Goal: Information Seeking & Learning: Learn about a topic

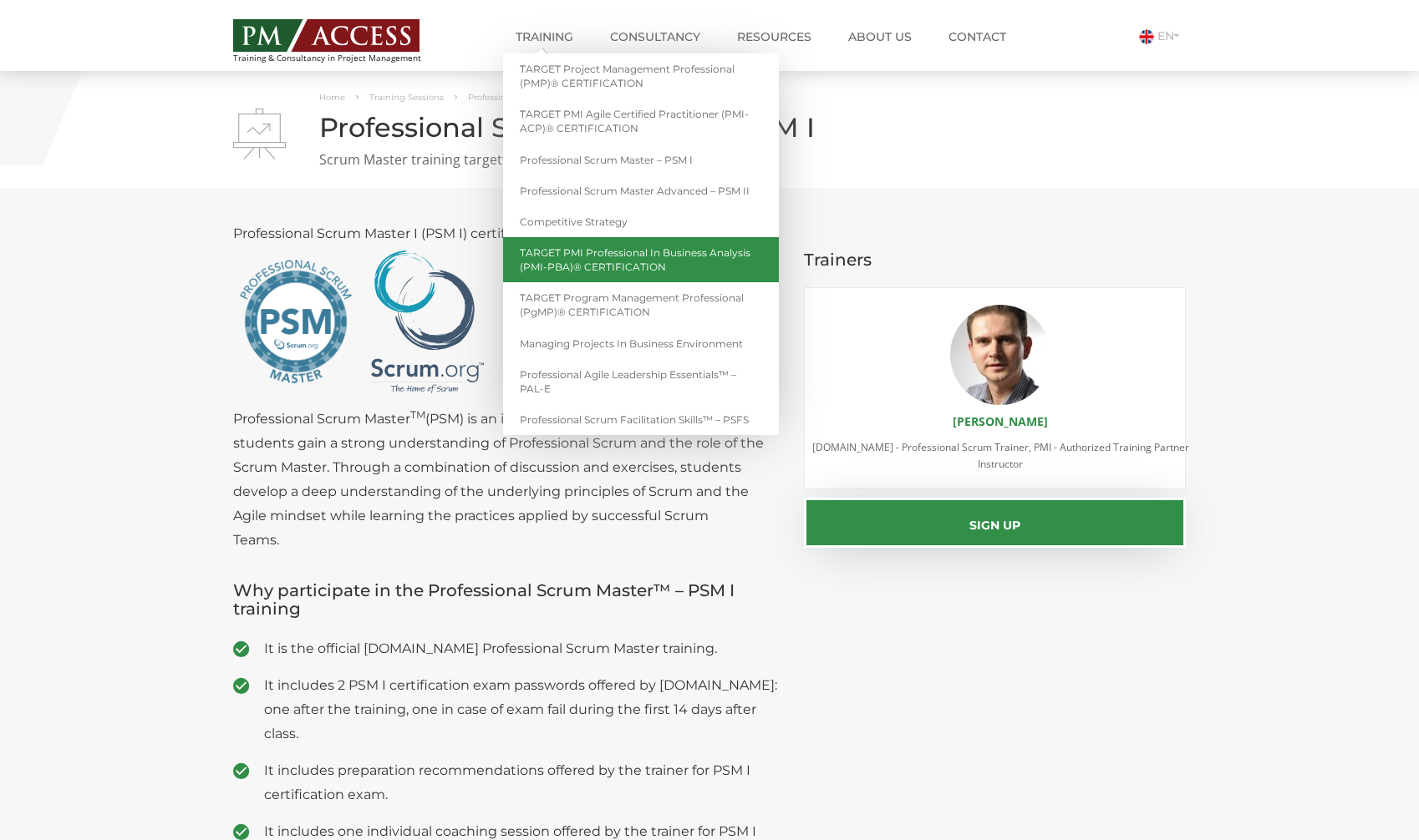
click at [613, 258] on link "TARGET PMI Professional in Business Analysis (PMI-PBA)® CERTIFICATION" at bounding box center [641, 260] width 276 height 45
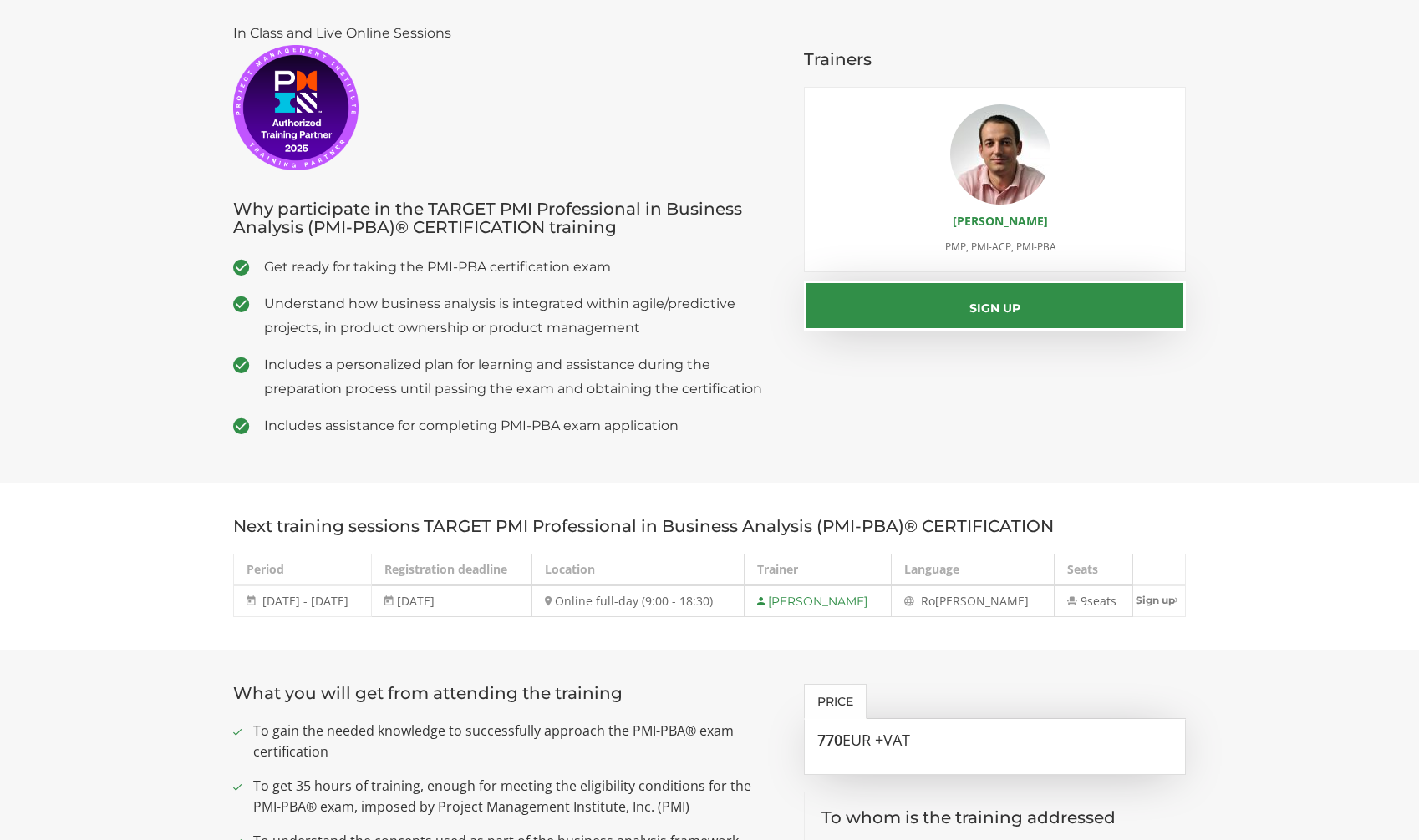
scroll to position [314, 0]
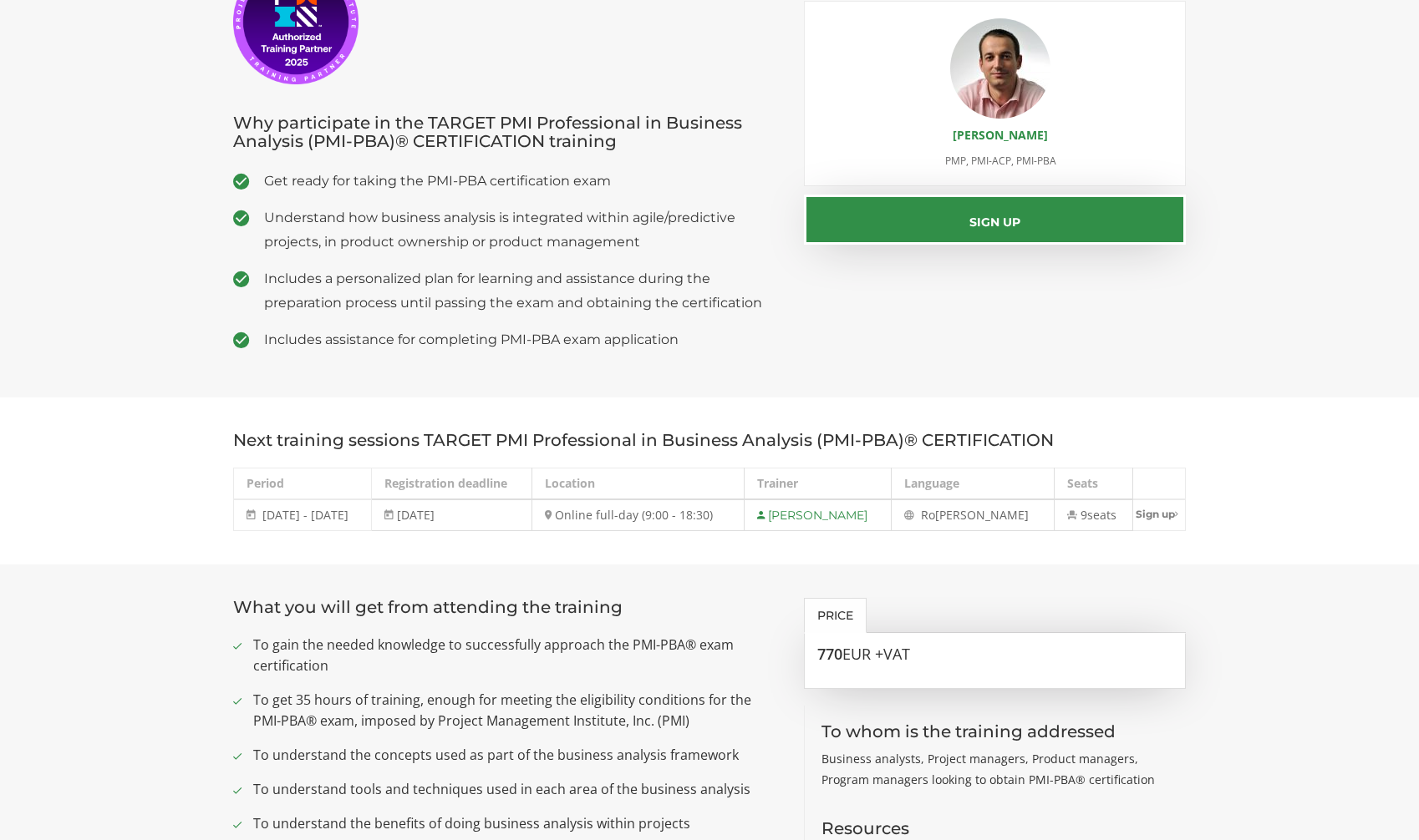
drag, startPoint x: 260, startPoint y: 514, endPoint x: 378, endPoint y: 514, distance: 118.0
click at [372, 514] on td "16 - 19 September 2025 16 - 19 Sep 2025" at bounding box center [303, 515] width 138 height 32
drag, startPoint x: 819, startPoint y: 651, endPoint x: 971, endPoint y: 658, distance: 152.2
click at [971, 658] on h3 "770 EUR +VAT" at bounding box center [996, 654] width 356 height 16
click at [970, 659] on h3 "770 EUR +VAT" at bounding box center [996, 654] width 356 height 16
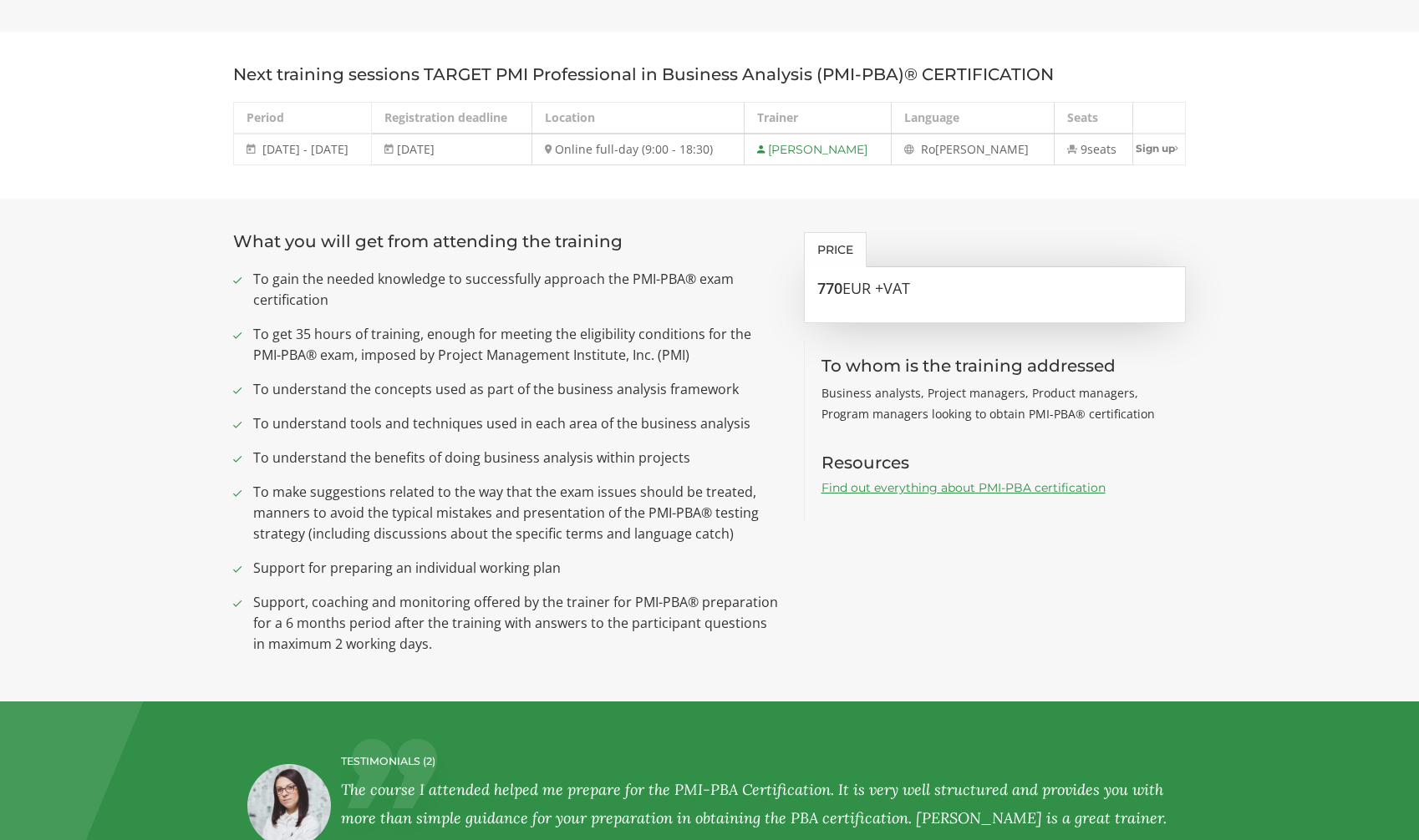
scroll to position [533, 0]
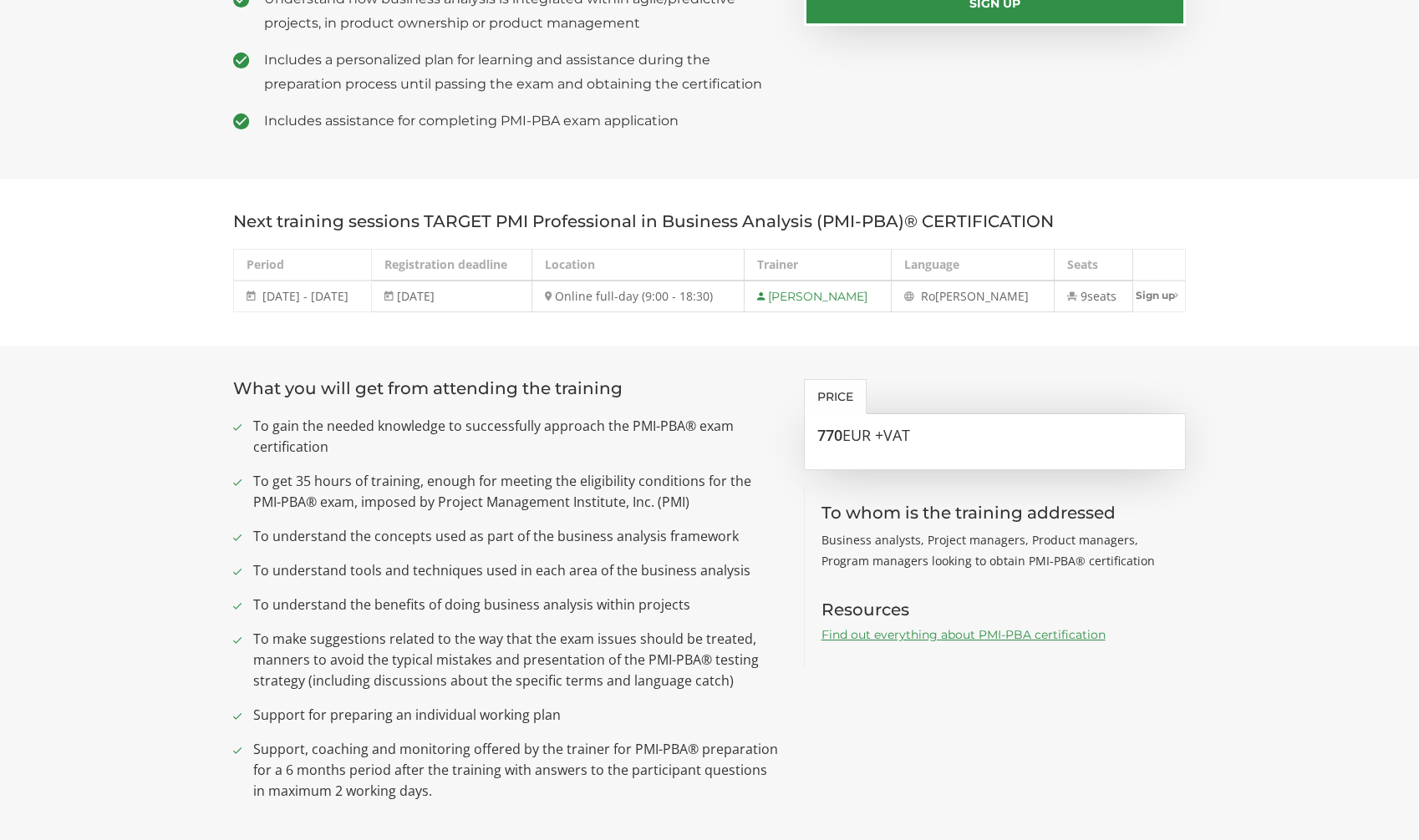
click at [961, 633] on link "Find out everything about PMI-PBA certification" at bounding box center [963, 635] width 285 height 15
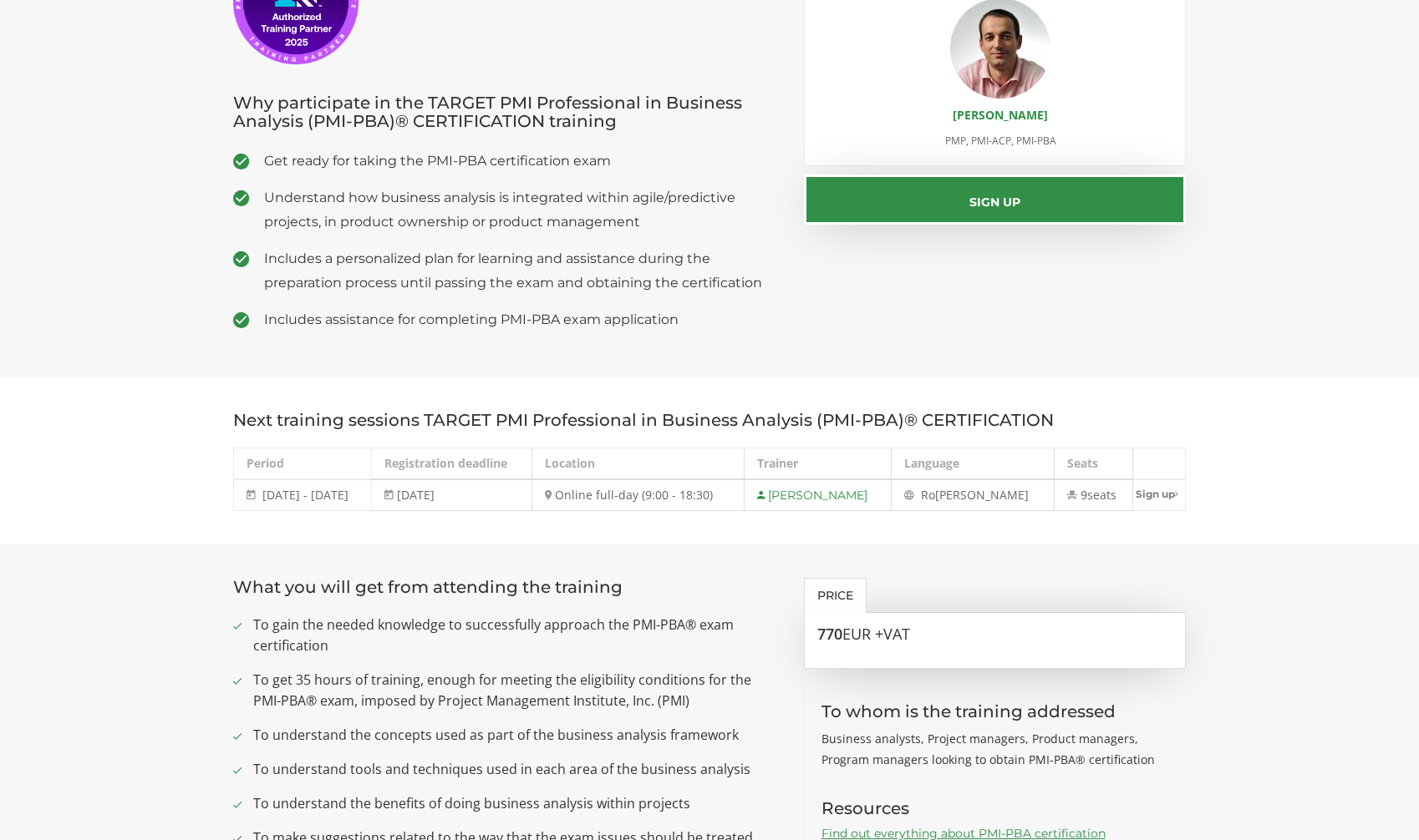
scroll to position [280, 0]
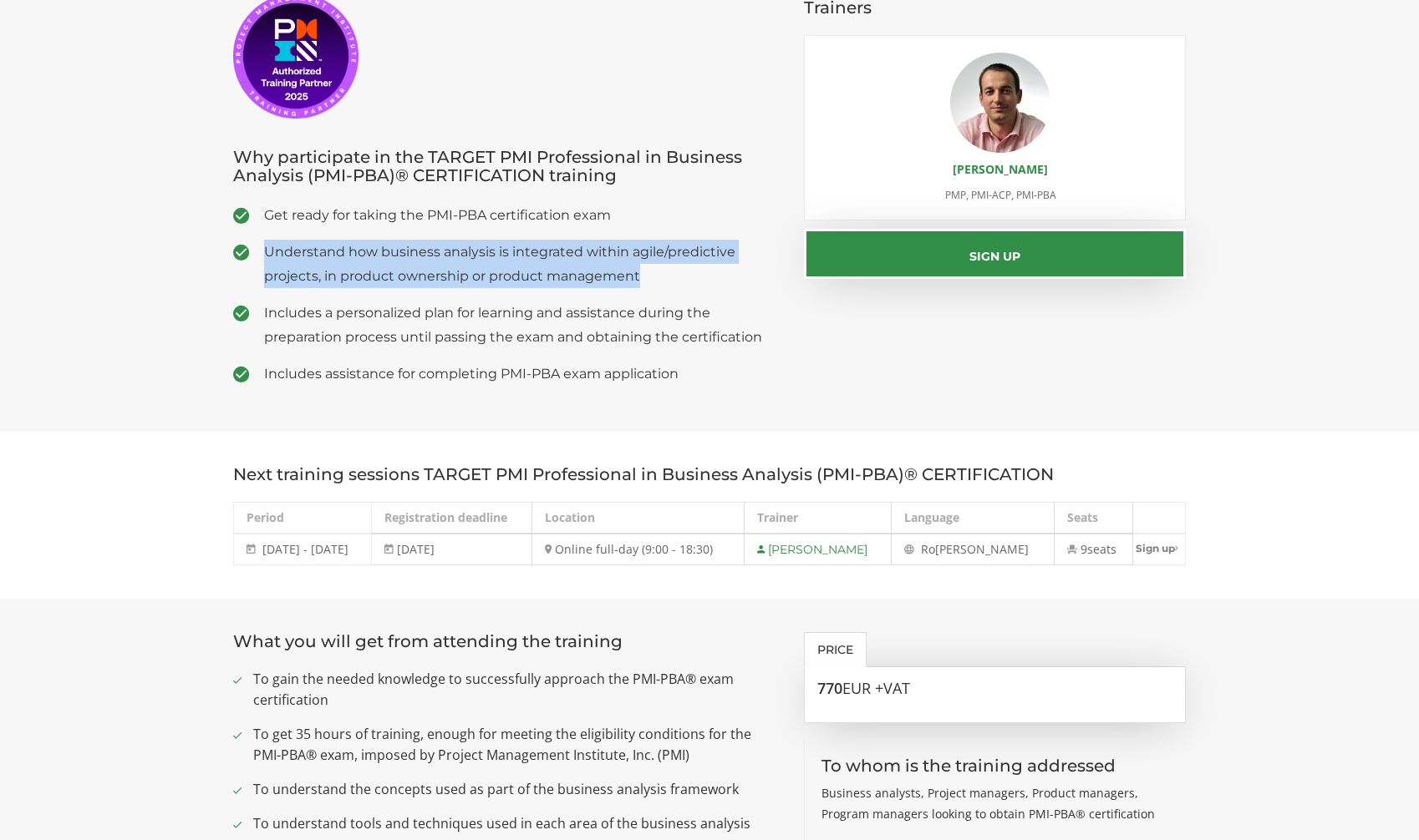
drag, startPoint x: 264, startPoint y: 249, endPoint x: 656, endPoint y: 278, distance: 393.1
click at [656, 278] on span "Understand how business analysis is integrated within agile/predictive projects…" at bounding box center [521, 263] width 515 height 49
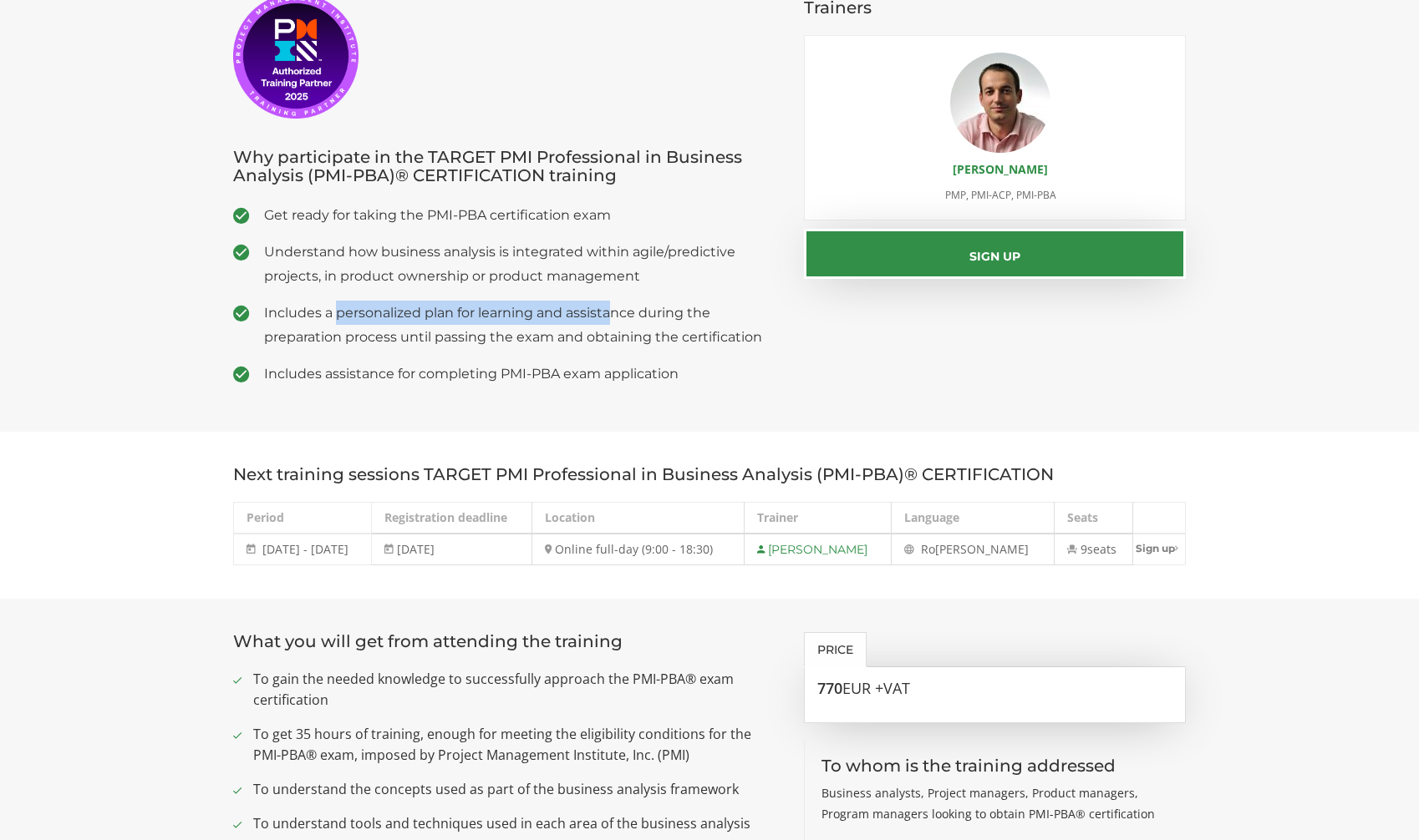
drag, startPoint x: 338, startPoint y: 315, endPoint x: 610, endPoint y: 317, distance: 272.0
click at [611, 317] on span "Includes a personalized plan for learning and assistance during the preparation…" at bounding box center [521, 325] width 515 height 49
click at [195, 620] on section "What you will get from attending the training To gain the needed knowledge to s…" at bounding box center [709, 850] width 1419 height 503
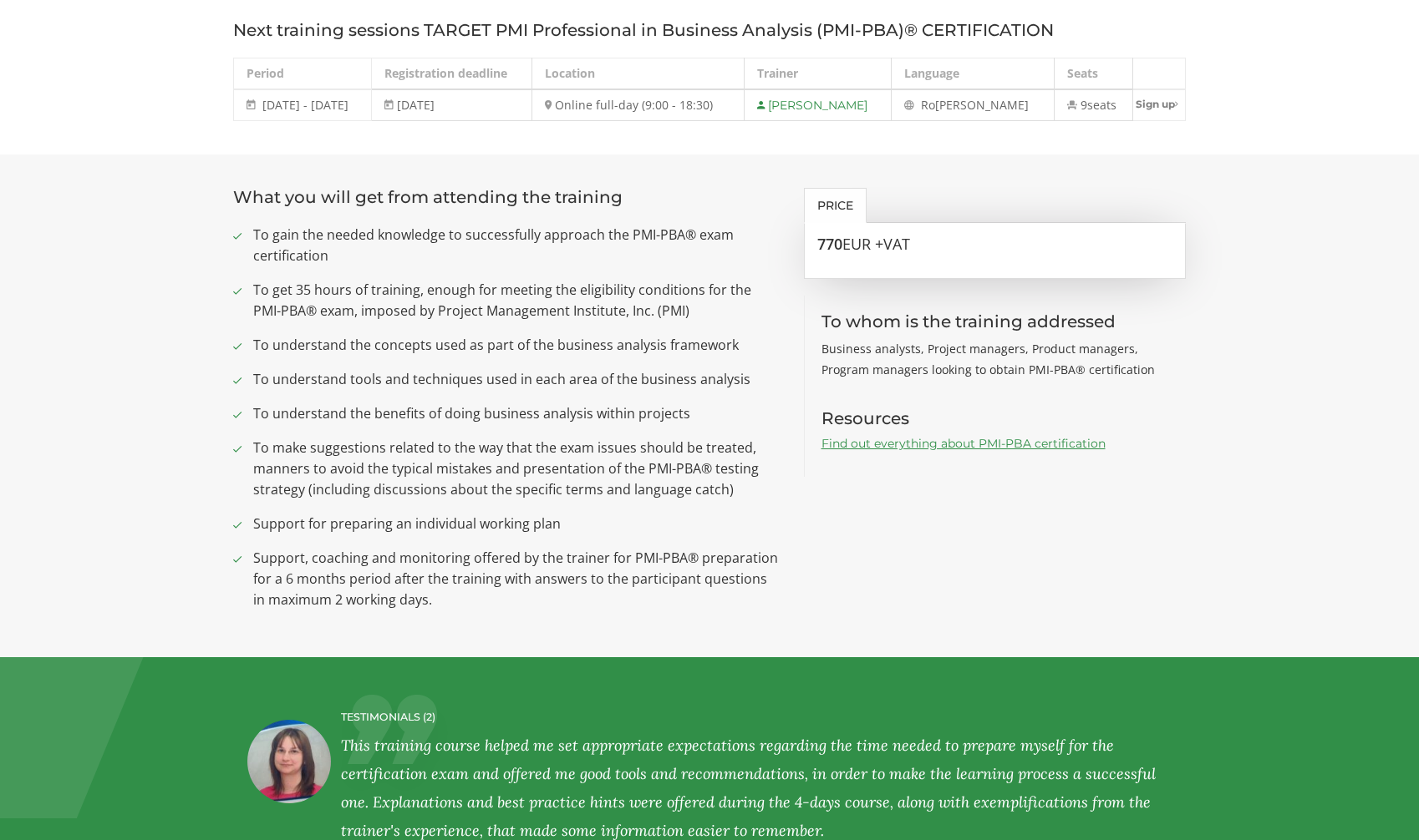
scroll to position [753, 0]
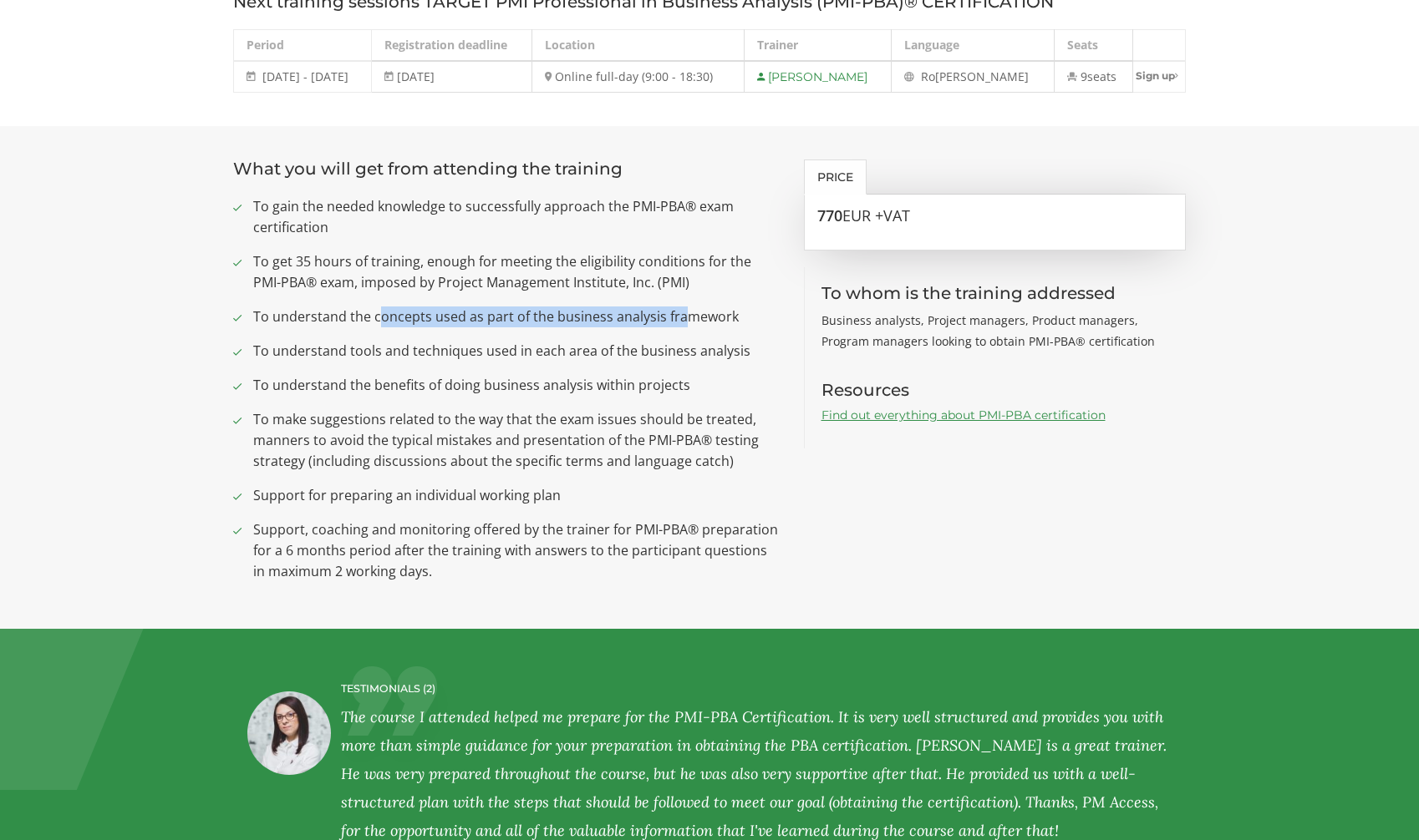
drag, startPoint x: 379, startPoint y: 317, endPoint x: 677, endPoint y: 309, distance: 298.1
click at [677, 309] on span "To understand the concepts used as part of the business analysis framework" at bounding box center [515, 317] width 526 height 21
drag, startPoint x: 346, startPoint y: 353, endPoint x: 608, endPoint y: 352, distance: 262.0
click at [608, 352] on span "To understand tools and techniques used in each area of the business analysis" at bounding box center [515, 352] width 526 height 21
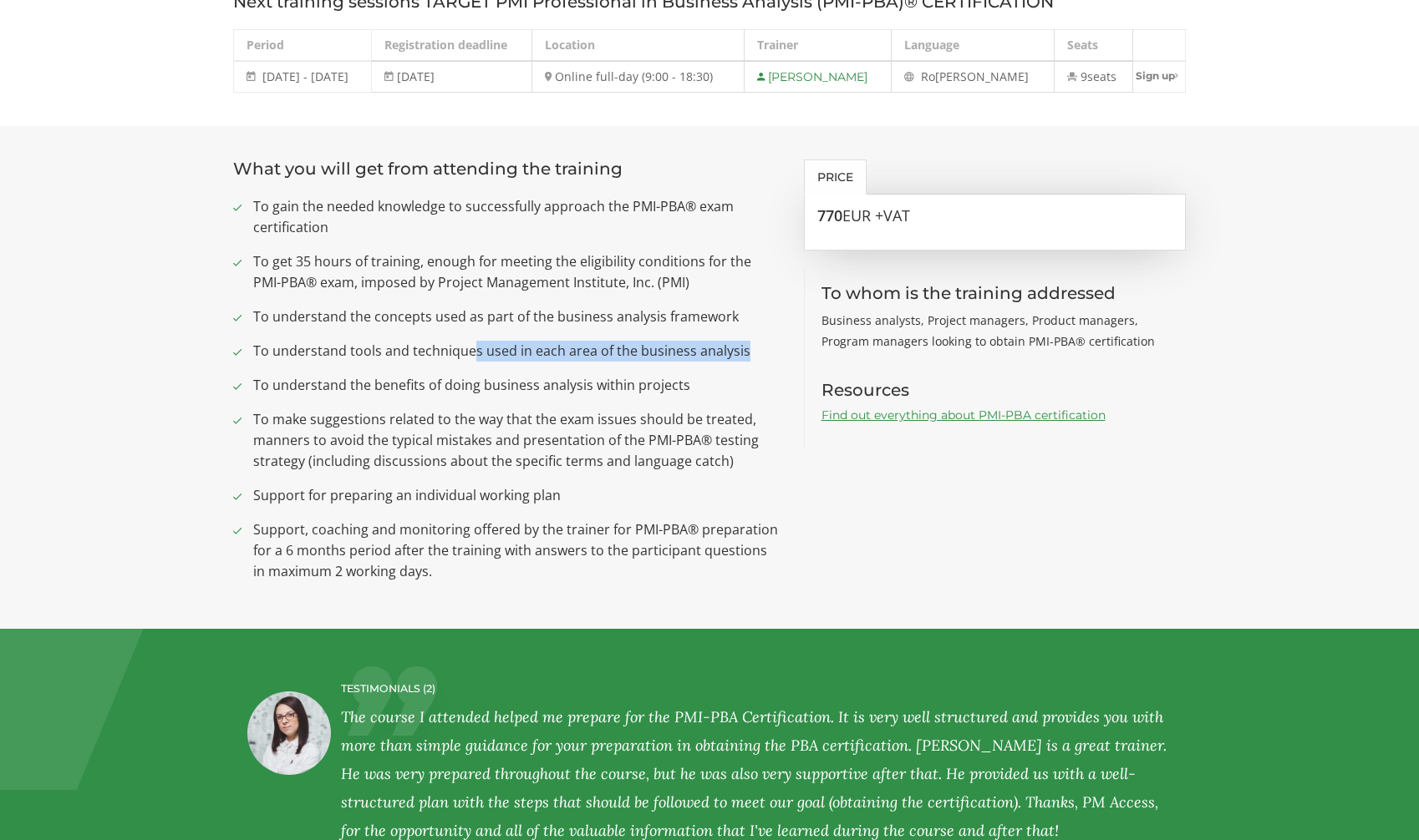
drag, startPoint x: 473, startPoint y: 349, endPoint x: 762, endPoint y: 354, distance: 289.0
click at [762, 354] on span "To understand tools and techniques used in each area of the business analysis" at bounding box center [515, 352] width 526 height 21
drag, startPoint x: 378, startPoint y: 379, endPoint x: 520, endPoint y: 384, distance: 142.1
click at [520, 384] on span "To understand the benefits of doing business analysis within projects" at bounding box center [515, 386] width 526 height 21
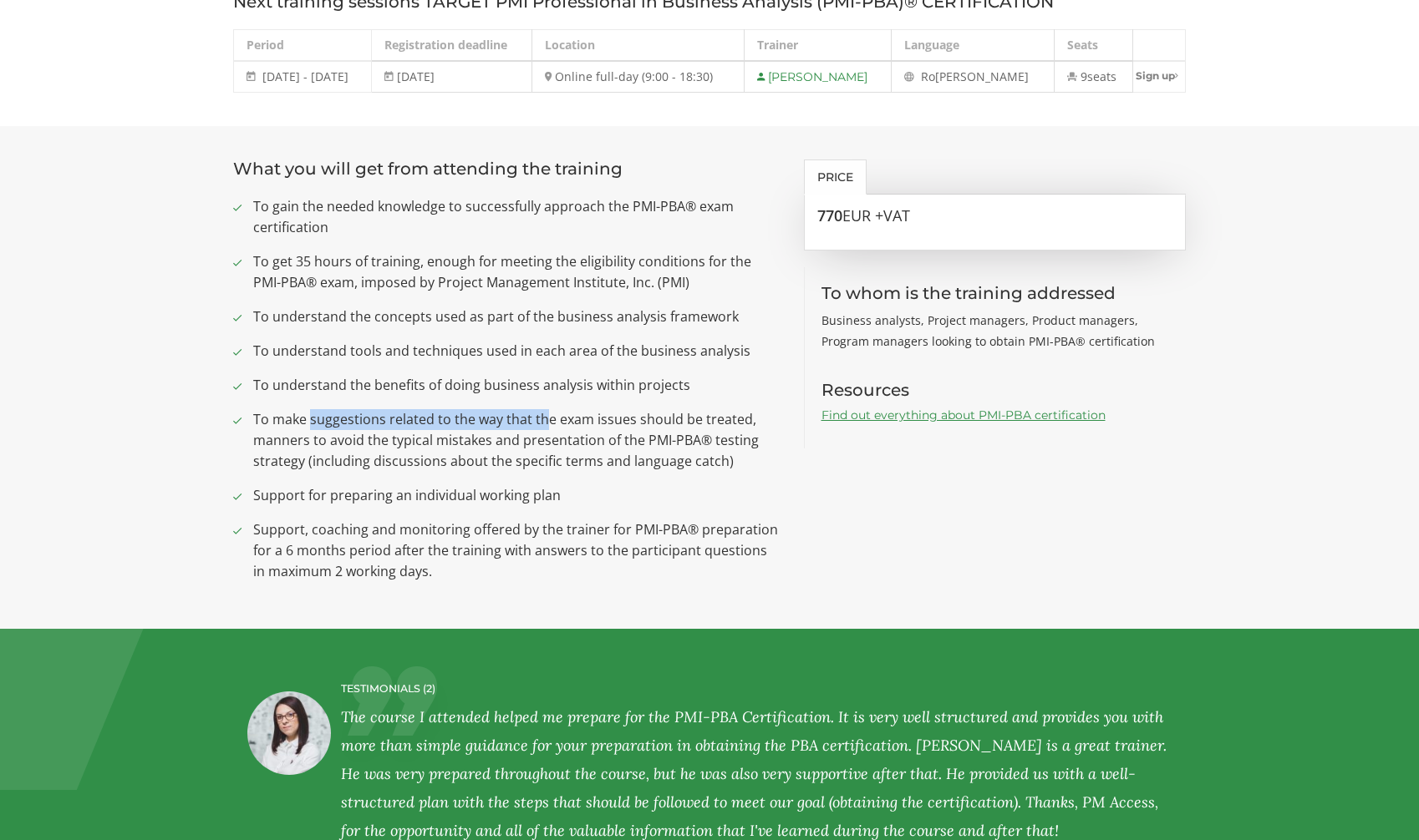
drag, startPoint x: 310, startPoint y: 420, endPoint x: 507, endPoint y: 434, distance: 197.5
click at [542, 428] on span "To make suggestions related to the way that the exam issues should be treated, …" at bounding box center [515, 440] width 526 height 62
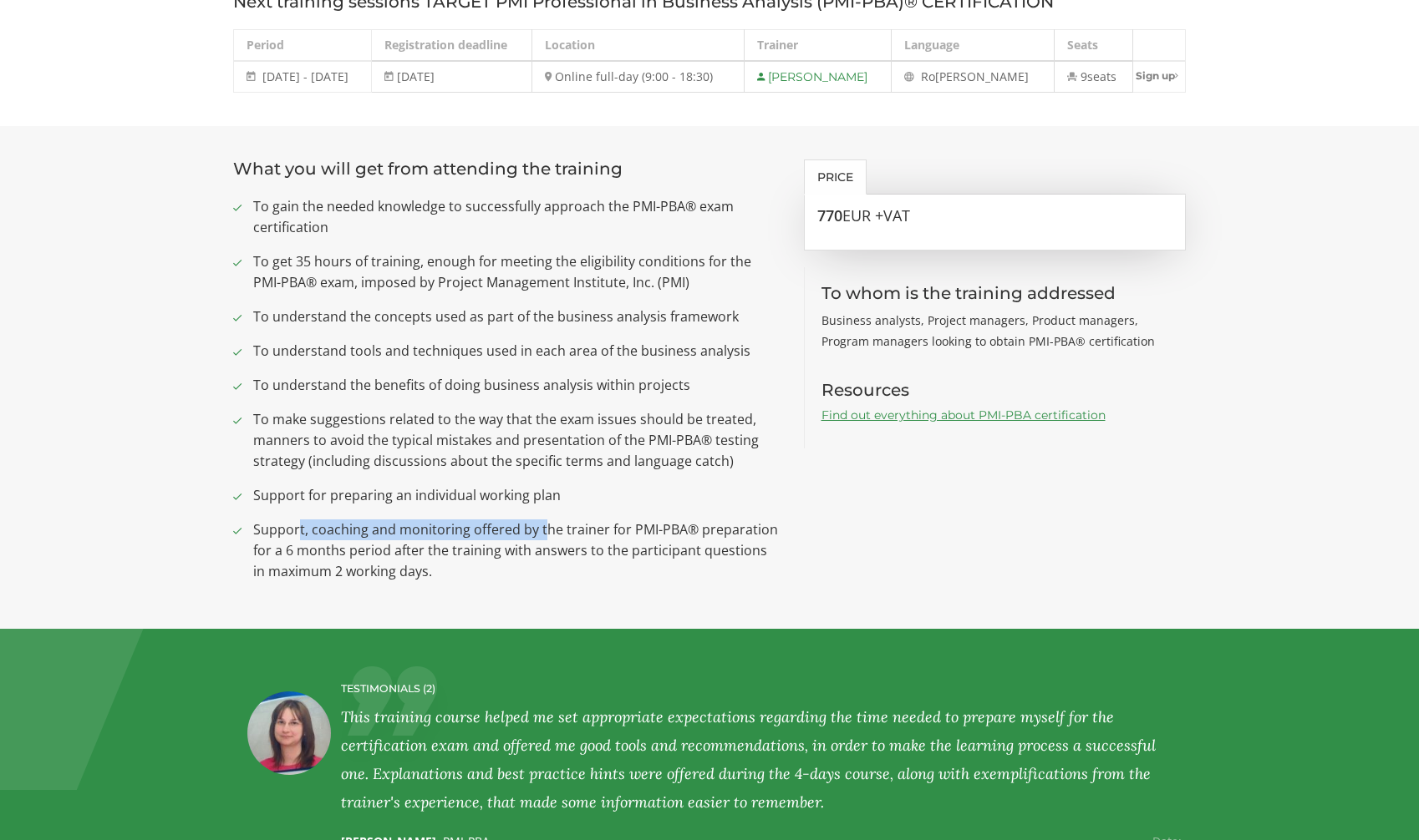
drag, startPoint x: 301, startPoint y: 528, endPoint x: 541, endPoint y: 524, distance: 240.0
click at [541, 524] on span "Support, coaching and monitoring offered by the trainer for PMI-PBA® preparatio…" at bounding box center [515, 550] width 526 height 62
click at [93, 592] on section "What you will get from attending the training To gain the needed knowledge to s…" at bounding box center [709, 377] width 1419 height 503
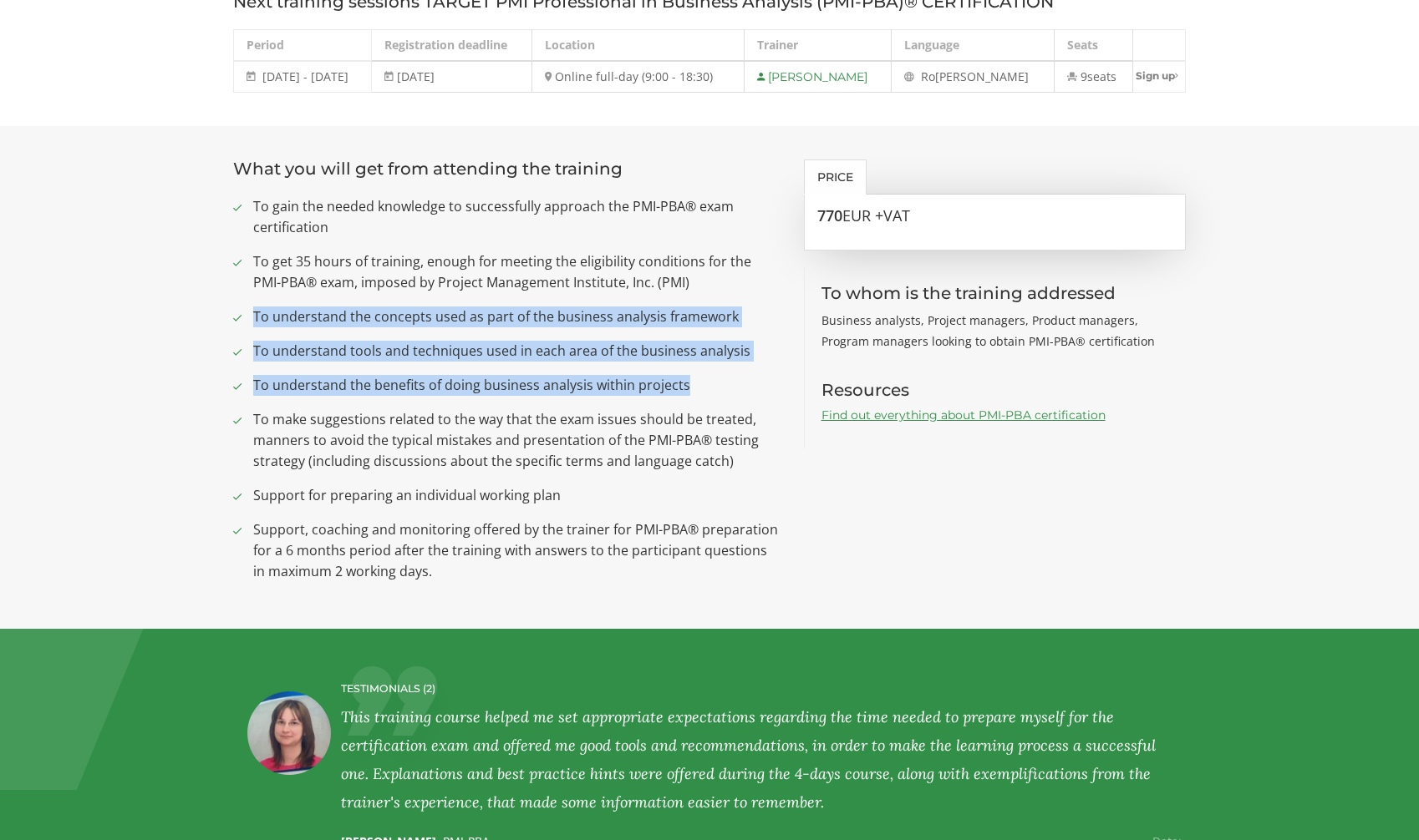
drag, startPoint x: 253, startPoint y: 314, endPoint x: 702, endPoint y: 386, distance: 454.7
click at [702, 386] on ul "To gain the needed knowledge to successfully approach the PMI-PBA® exam certifi…" at bounding box center [505, 389] width 545 height 386
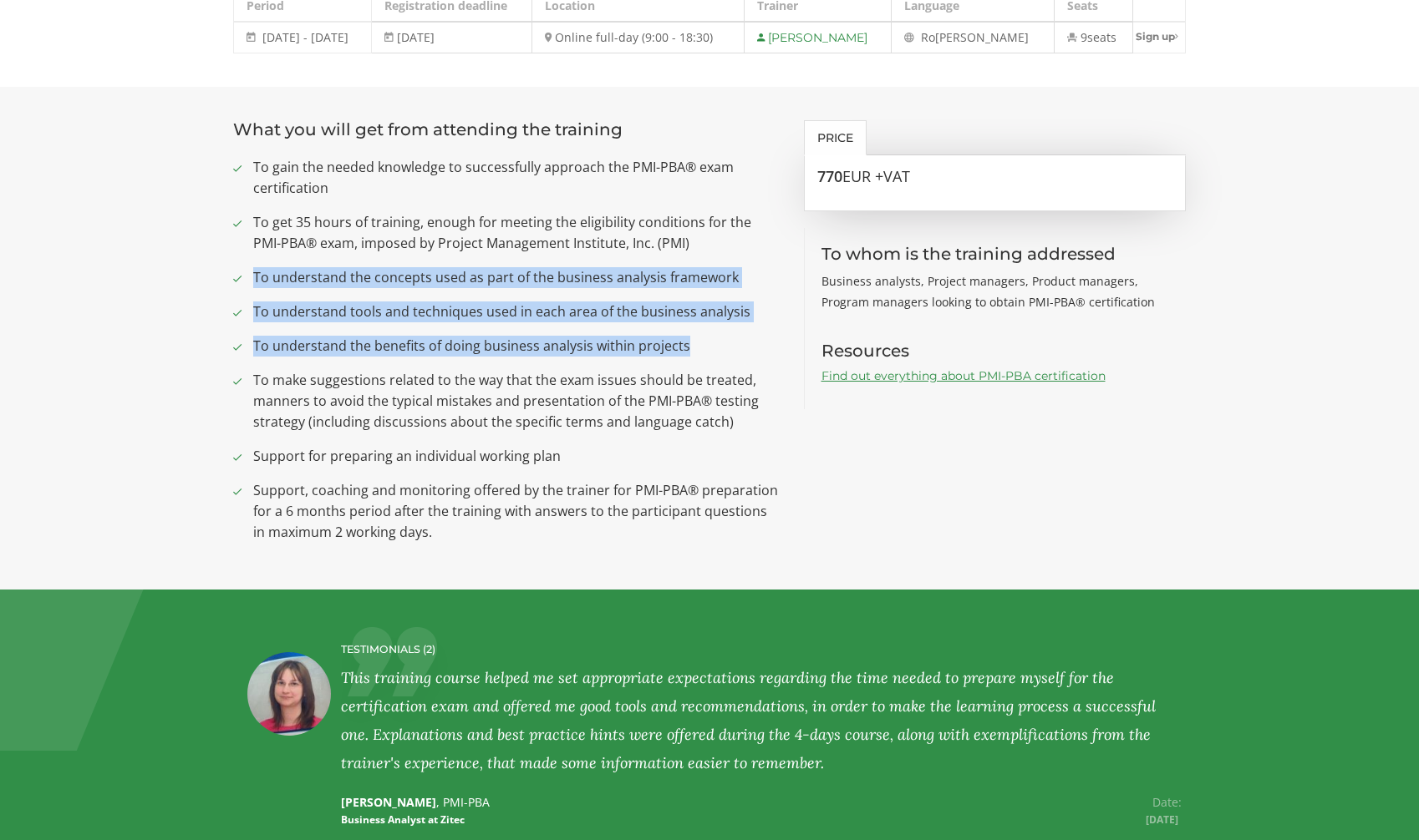
scroll to position [898, 0]
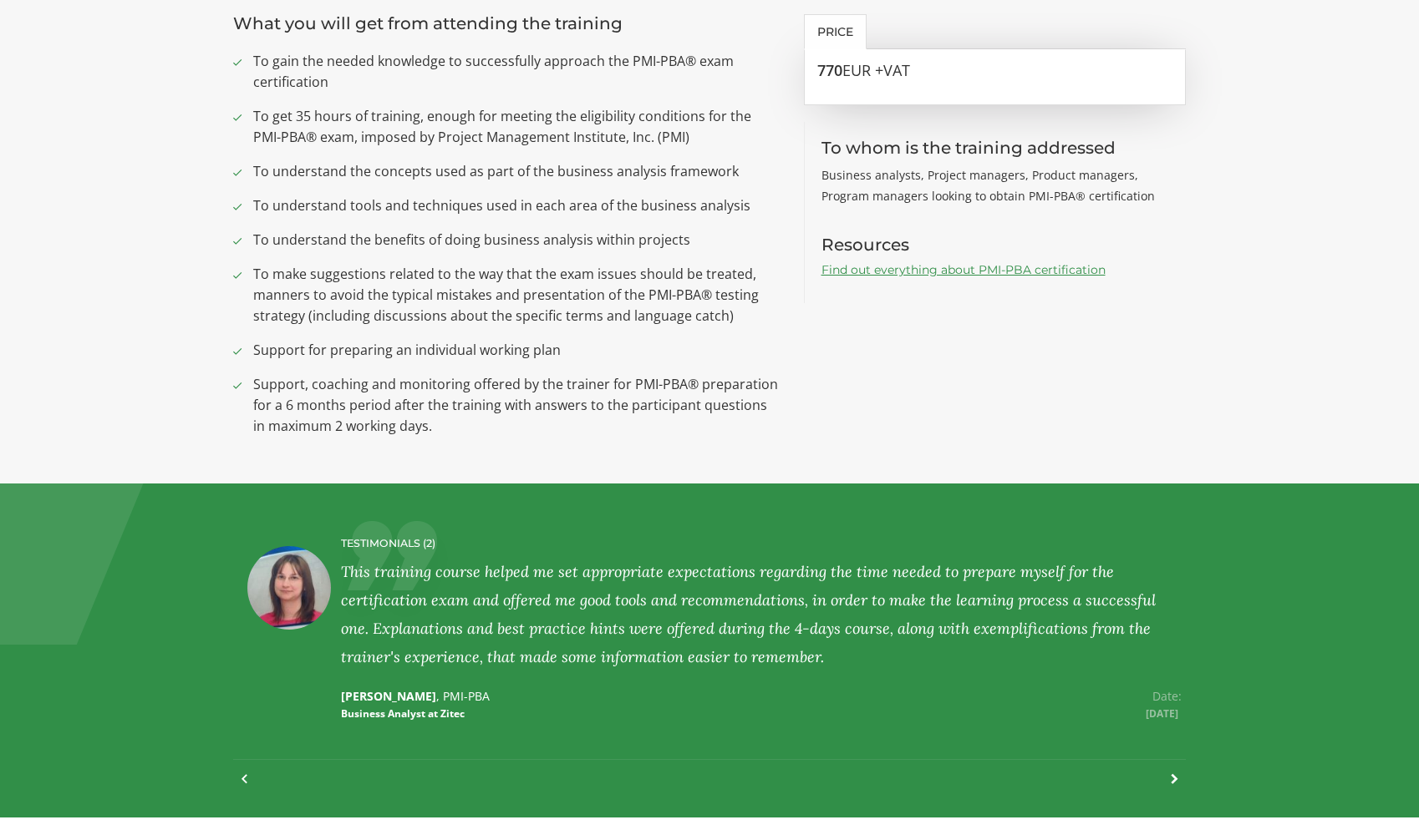
click at [1304, 408] on section "What you will get from attending the training To gain the needed knowledge to s…" at bounding box center [709, 232] width 1419 height 503
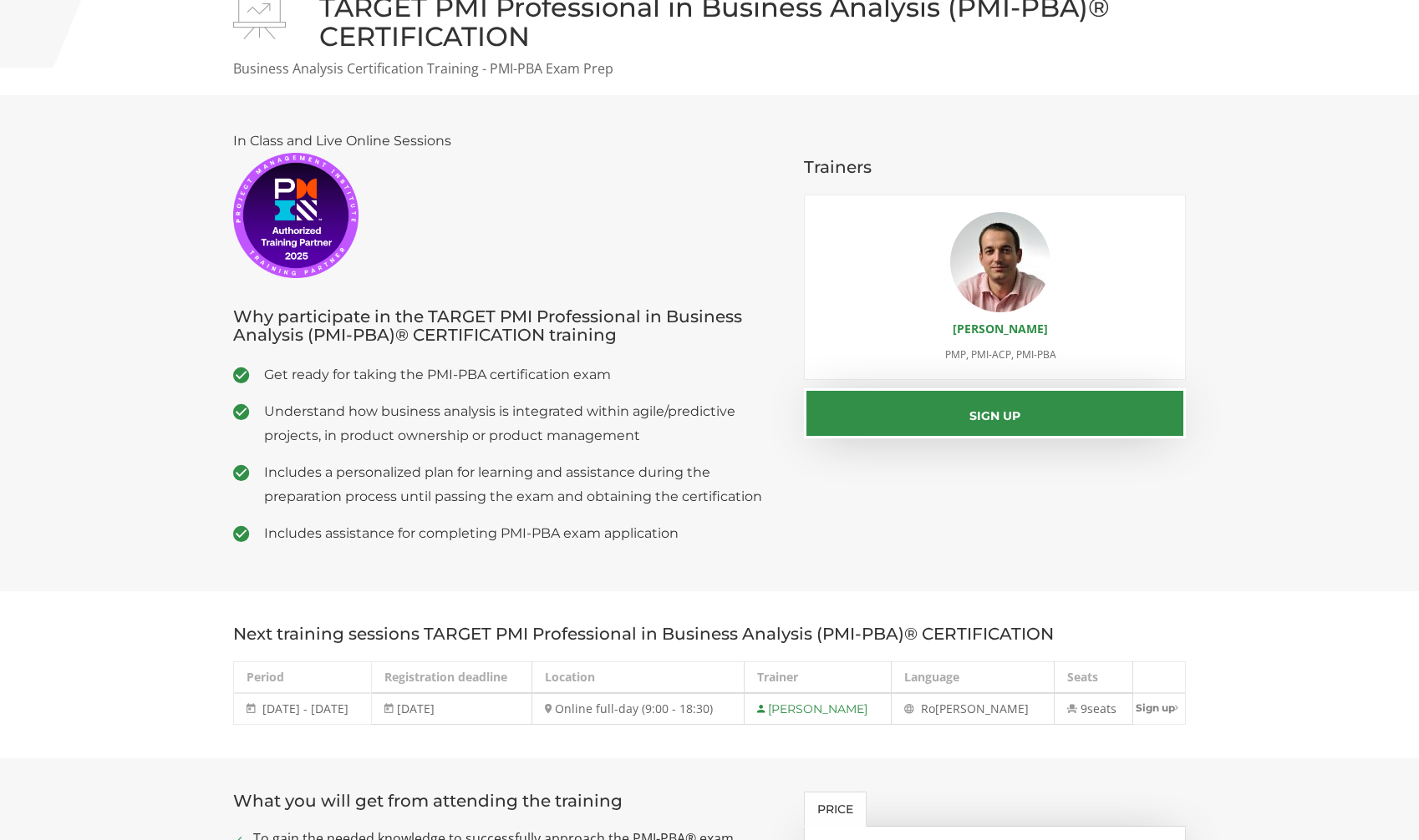
scroll to position [0, 0]
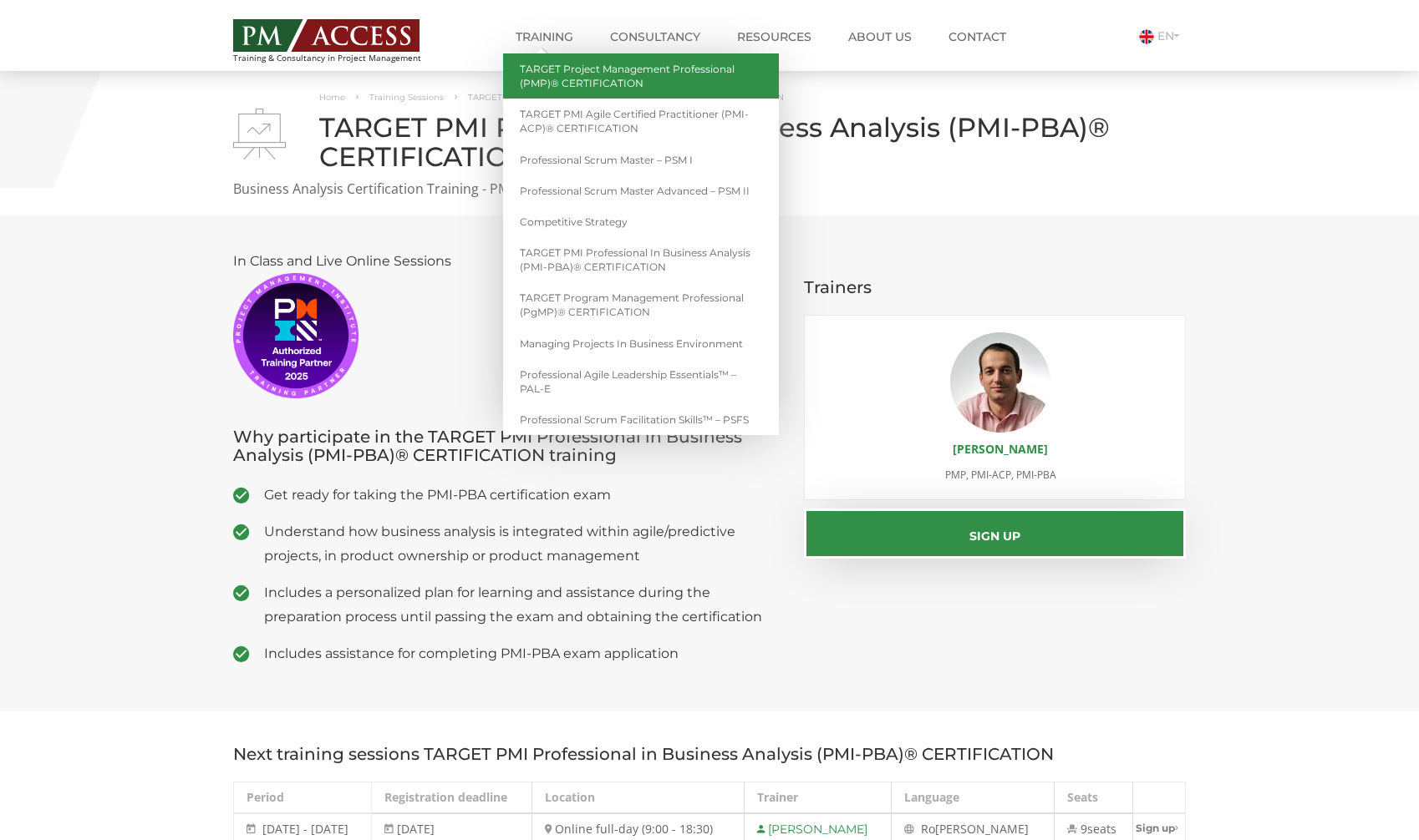
click at [608, 75] on link "TARGET Project Management Professional (PMP)® CERTIFICATION" at bounding box center [641, 76] width 276 height 45
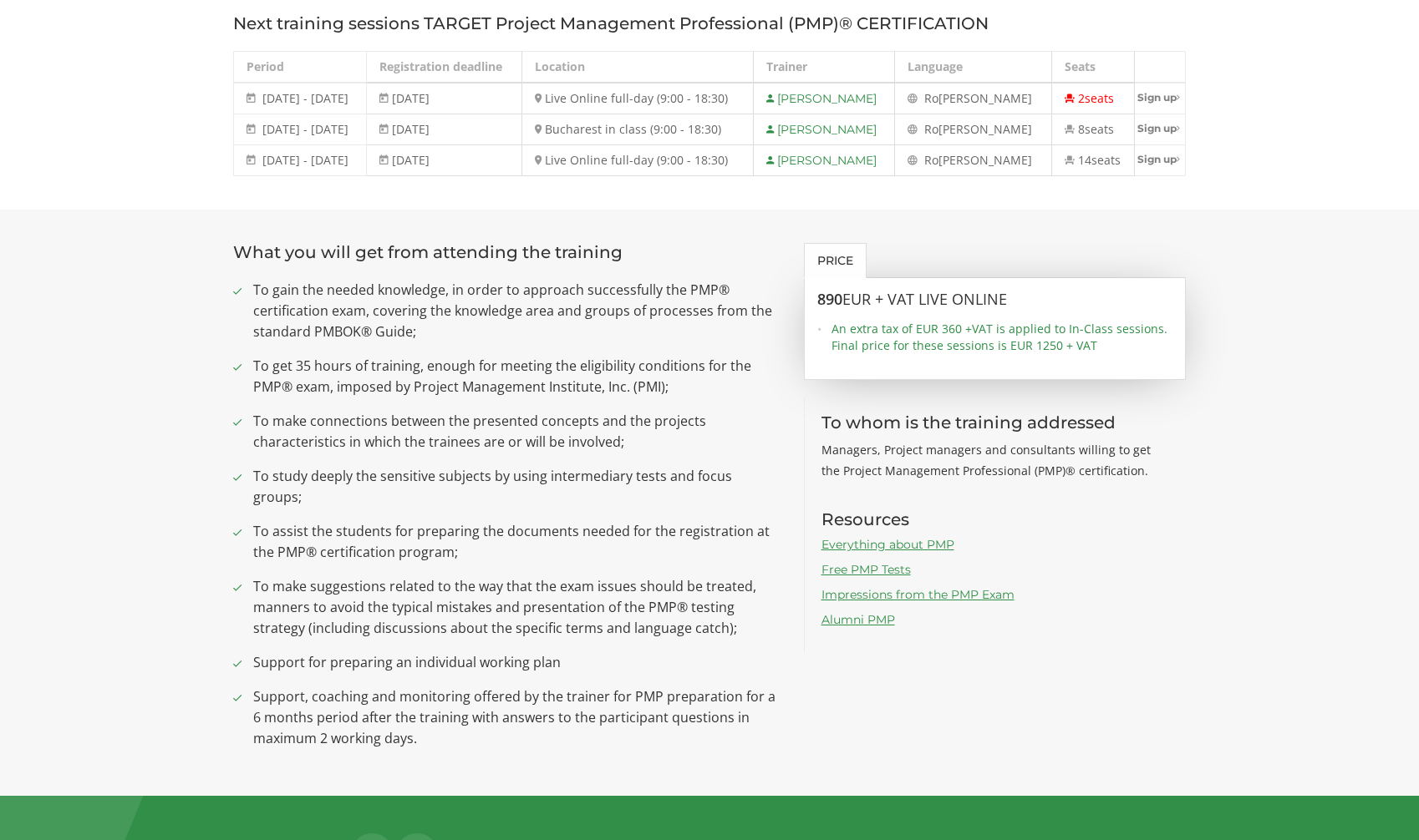
scroll to position [742, 0]
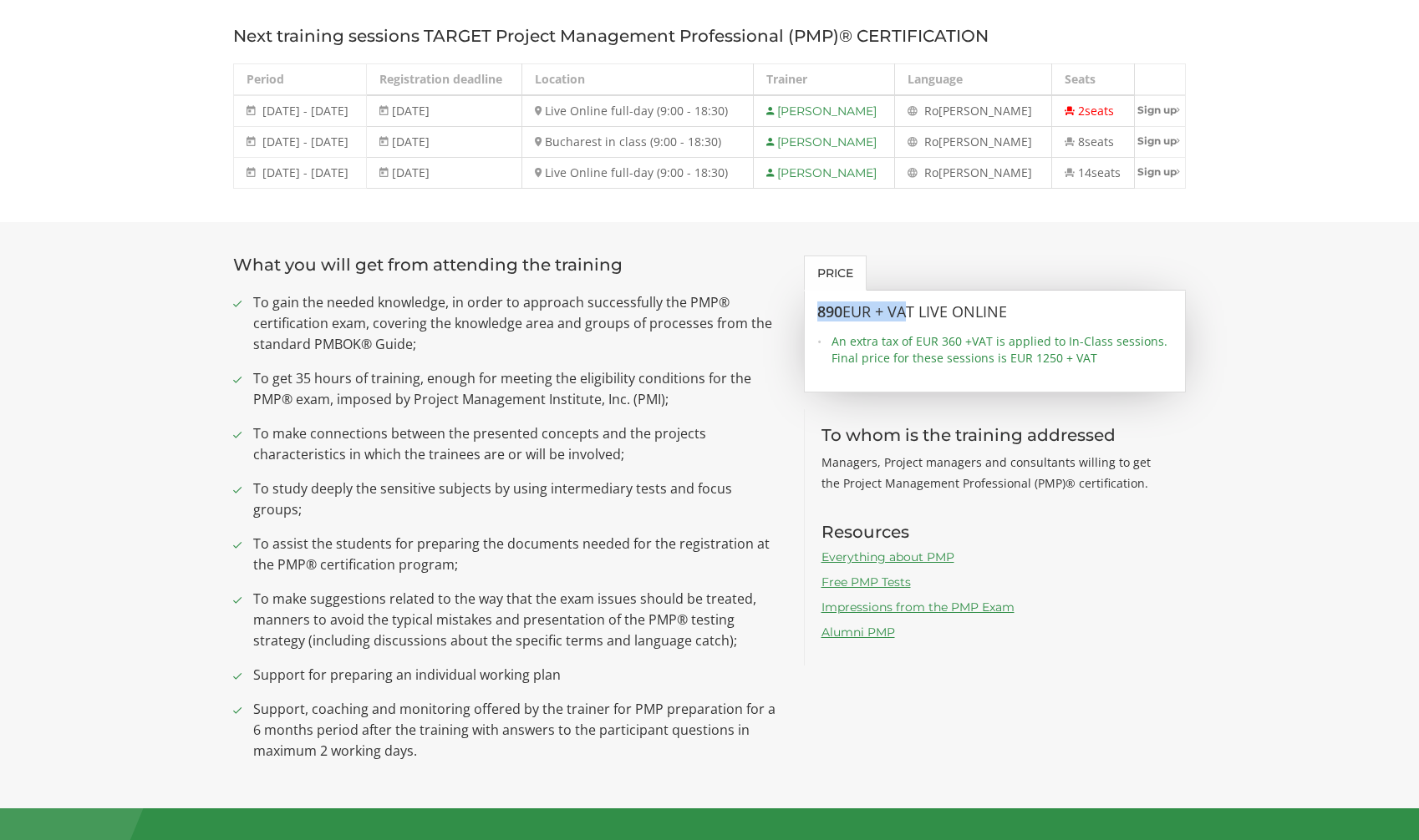
drag, startPoint x: 820, startPoint y: 309, endPoint x: 898, endPoint y: 309, distance: 78.0
click at [914, 309] on h3 "890 EUR + VAT LIVE ONLINE" at bounding box center [996, 311] width 356 height 16
click at [206, 431] on section "What you will get from attending the training To gain the needed knowledge, in …" at bounding box center [709, 515] width 1419 height 586
click at [194, 426] on section "What you will get from attending the training To gain the needed knowledge, in …" at bounding box center [709, 515] width 1419 height 586
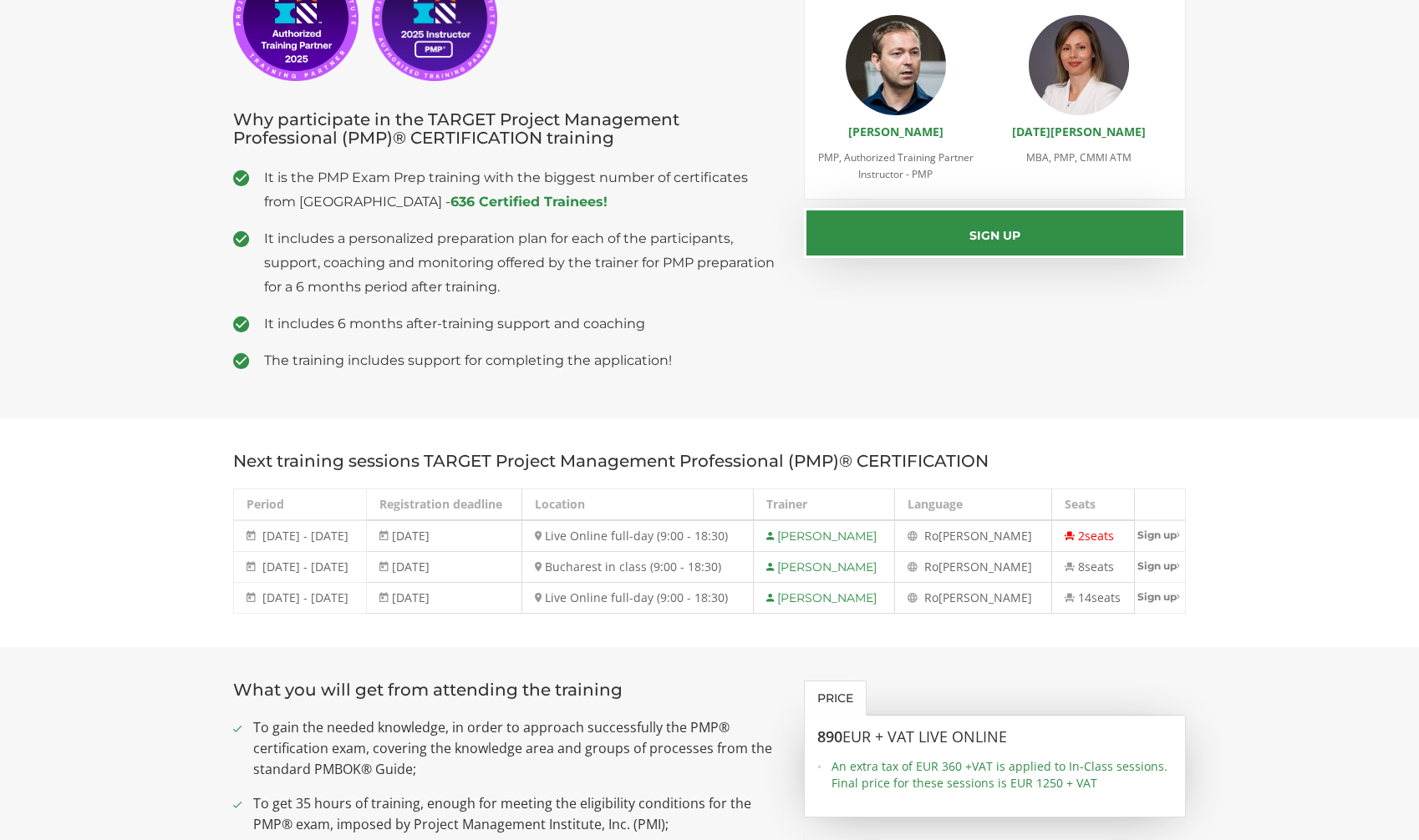
scroll to position [0, 0]
